Goal: Navigation & Orientation: Find specific page/section

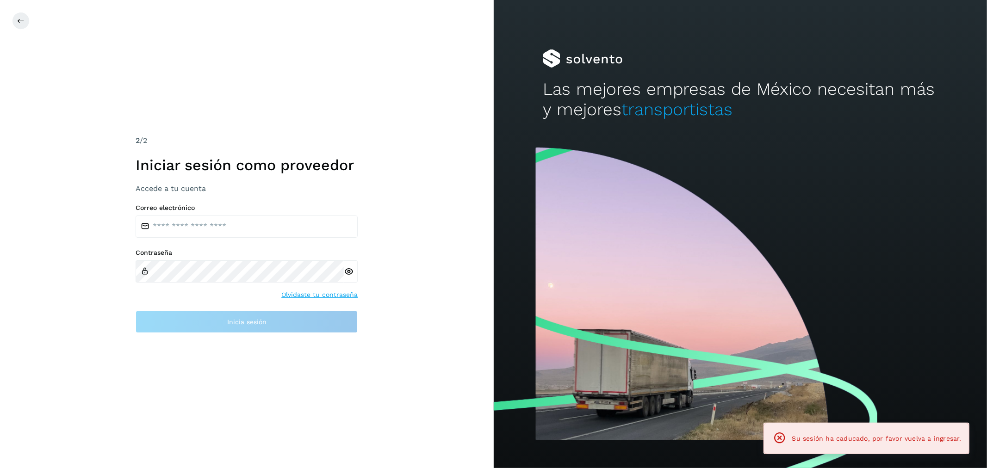
click at [210, 213] on div "Correo electrónico" at bounding box center [247, 221] width 222 height 34
click at [216, 223] on input "email" at bounding box center [247, 227] width 222 height 22
type input "**********"
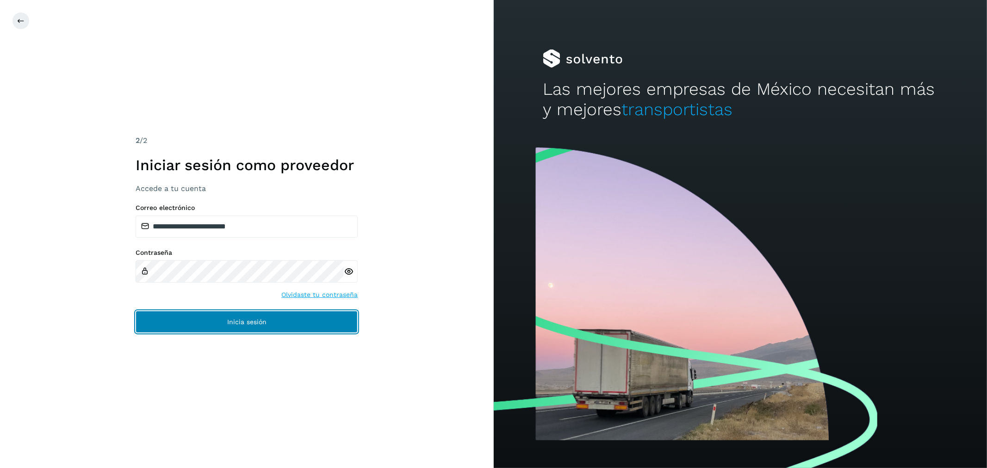
click at [242, 312] on button "Inicia sesión" at bounding box center [247, 322] width 222 height 22
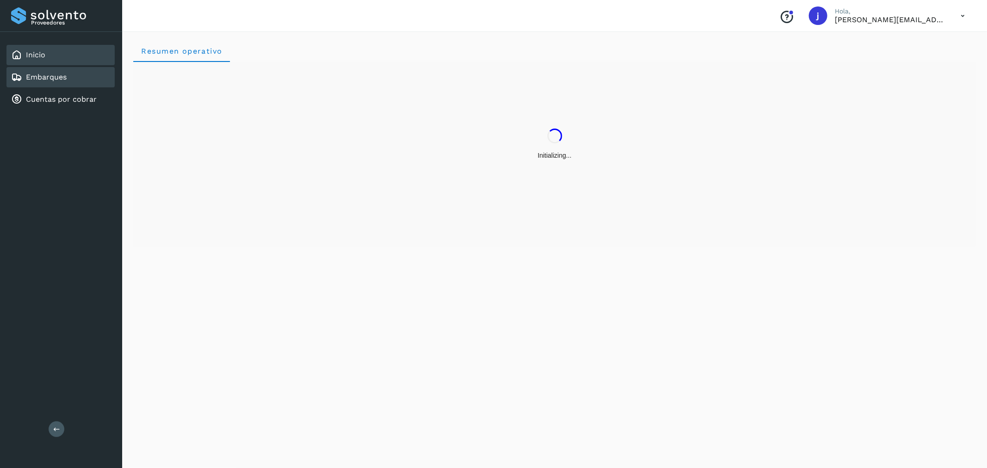
click at [61, 76] on link "Embarques" at bounding box center [46, 77] width 41 height 9
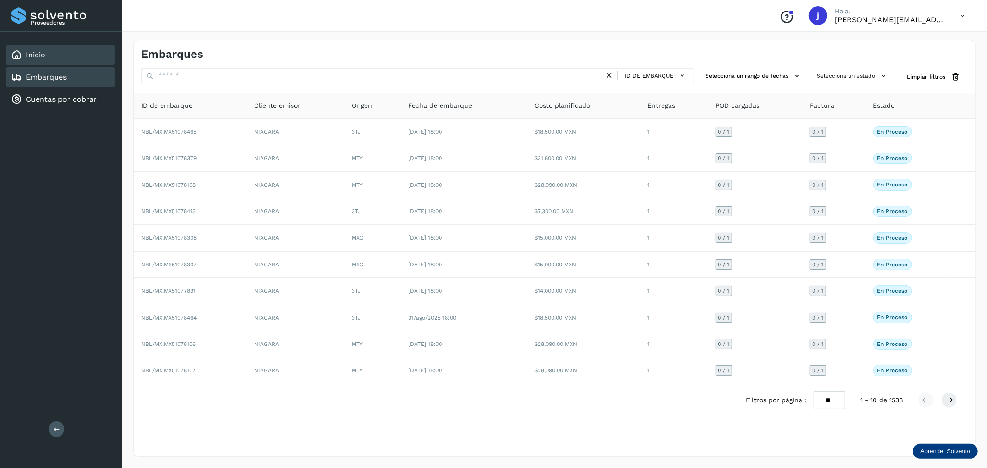
click at [61, 59] on div "Inicio" at bounding box center [60, 55] width 108 height 20
